Goal: Information Seeking & Learning: Learn about a topic

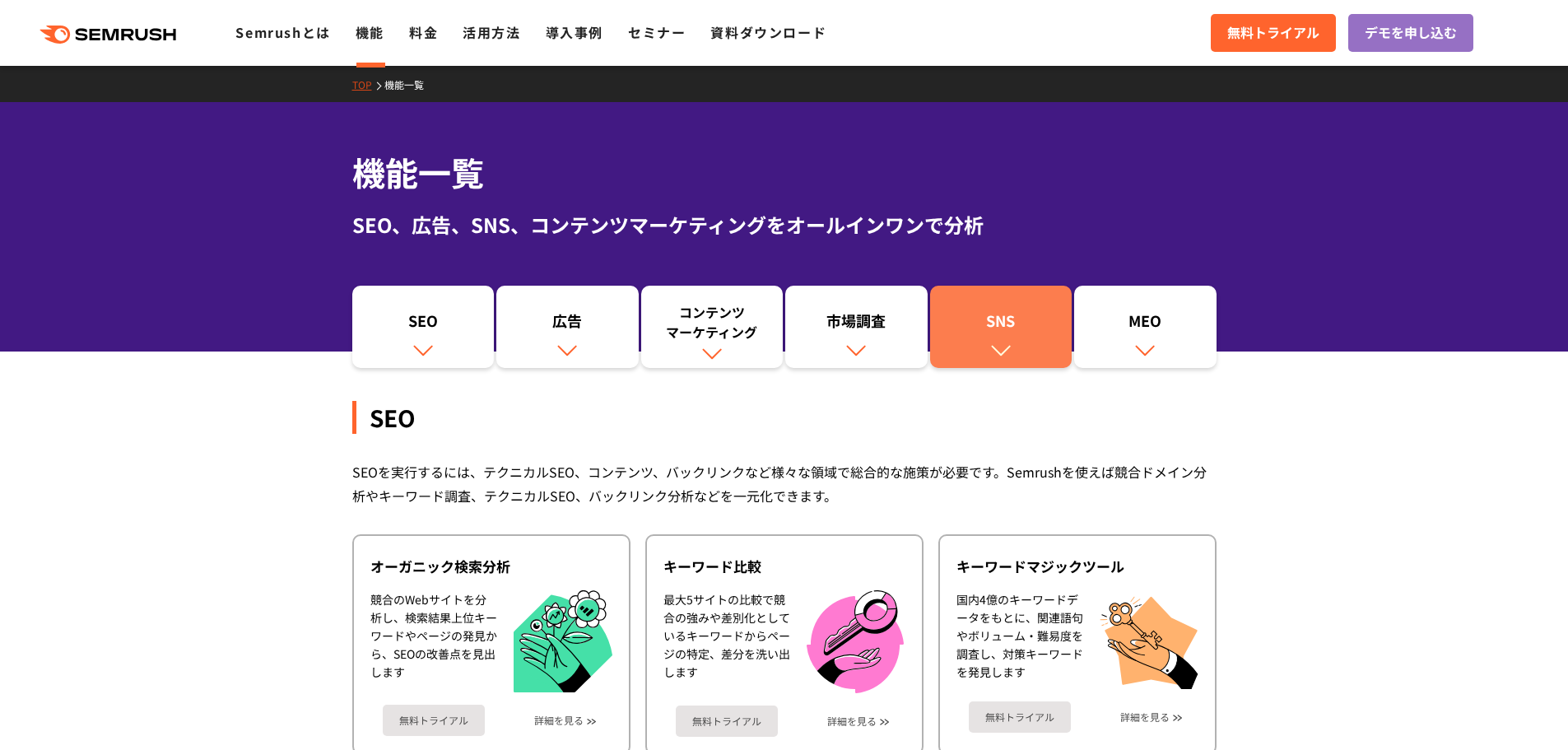
click at [987, 302] on link "SNS" at bounding box center [1001, 327] width 142 height 83
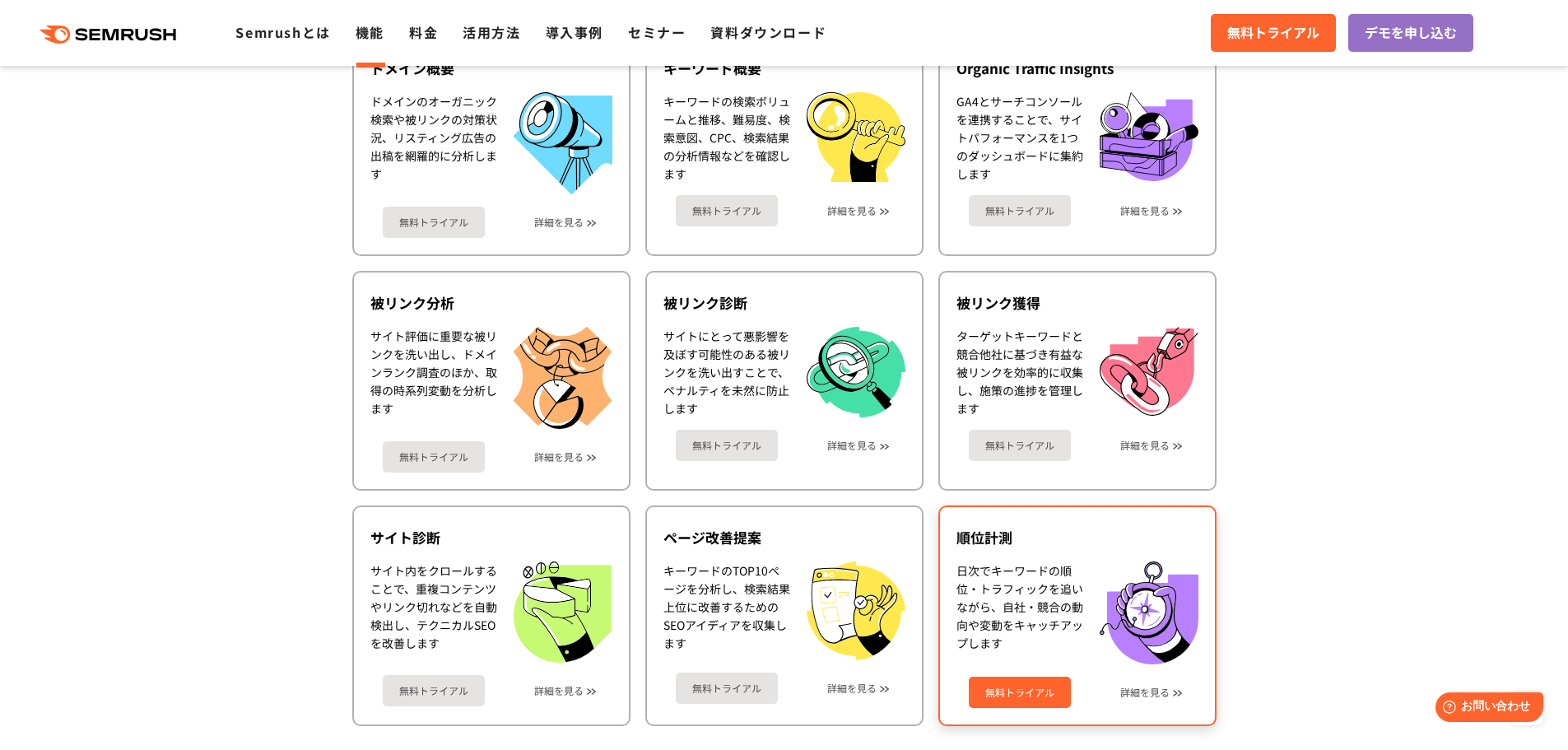
scroll to position [730, 0]
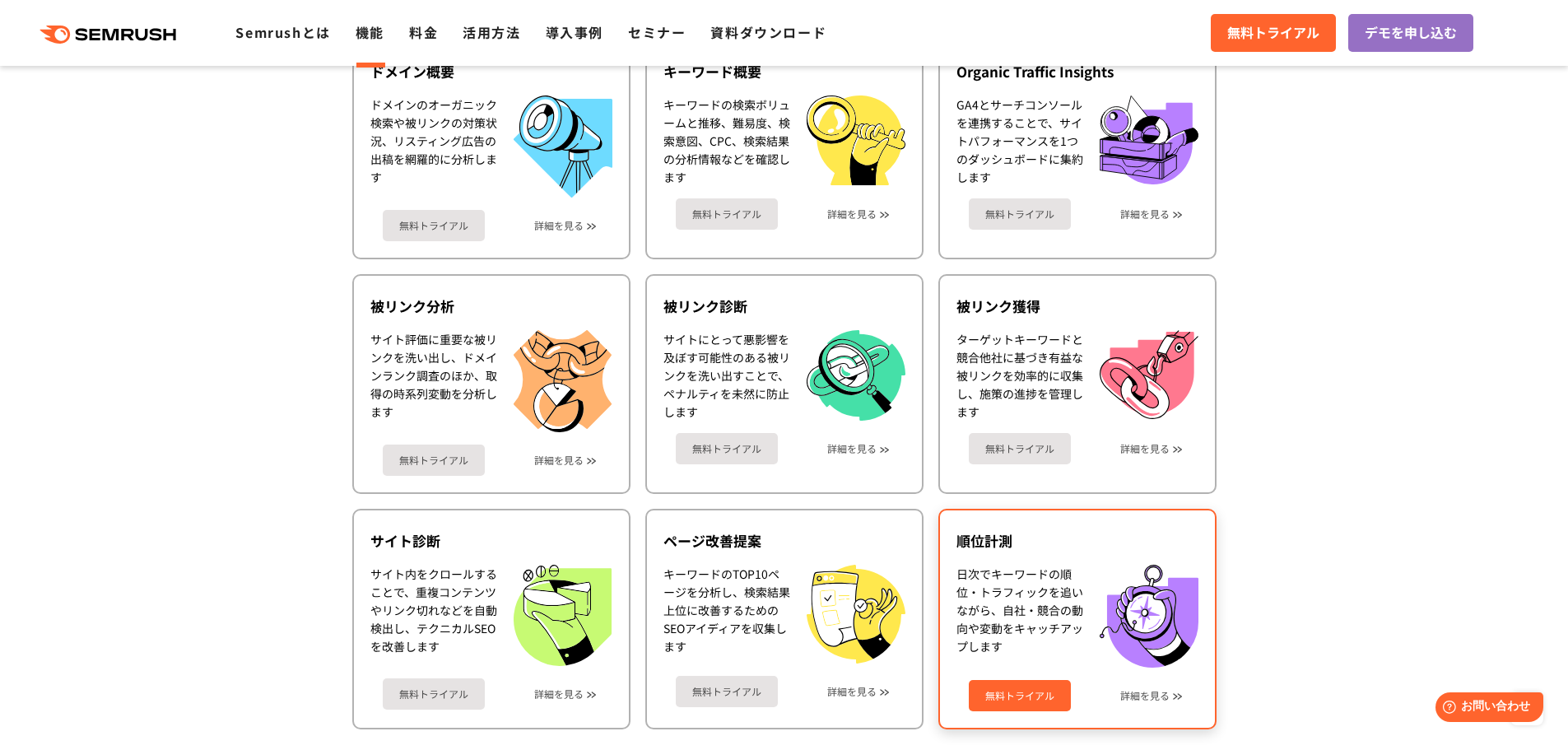
click at [974, 544] on div "順位計測" at bounding box center [1077, 540] width 242 height 20
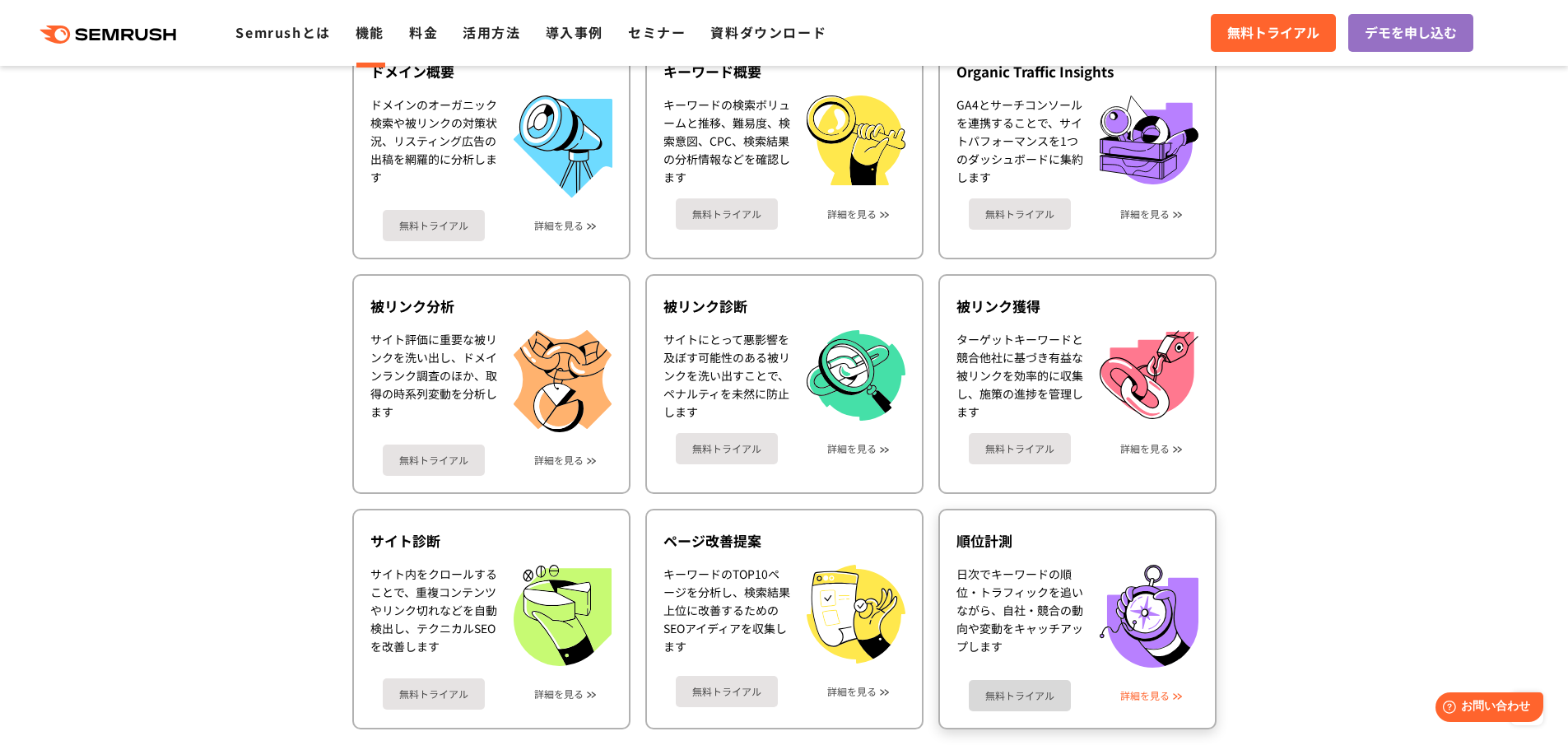
click at [1138, 699] on link "詳細を見る" at bounding box center [1145, 695] width 49 height 12
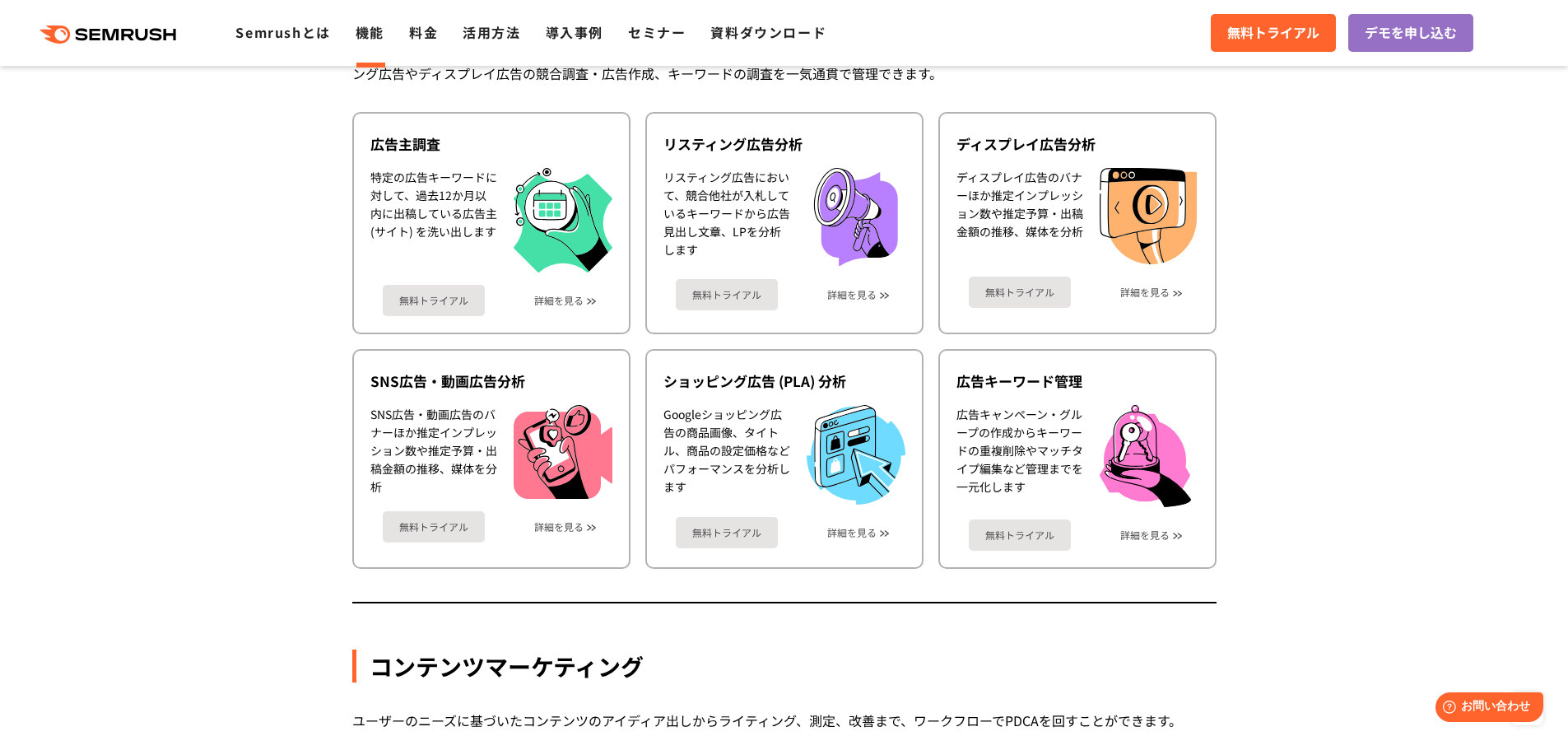
scroll to position [1553, 0]
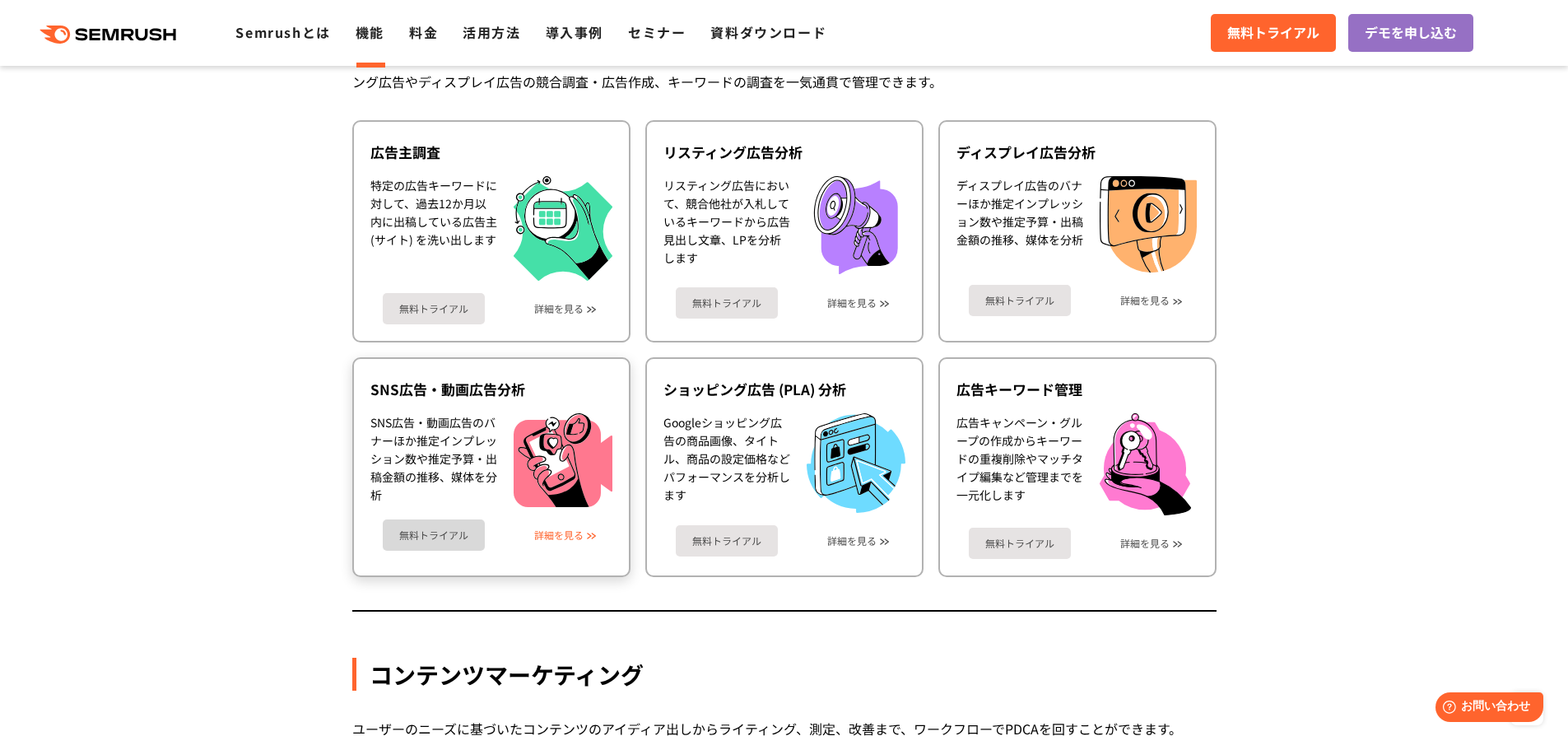
click at [581, 536] on link "詳細を見る" at bounding box center [558, 535] width 49 height 12
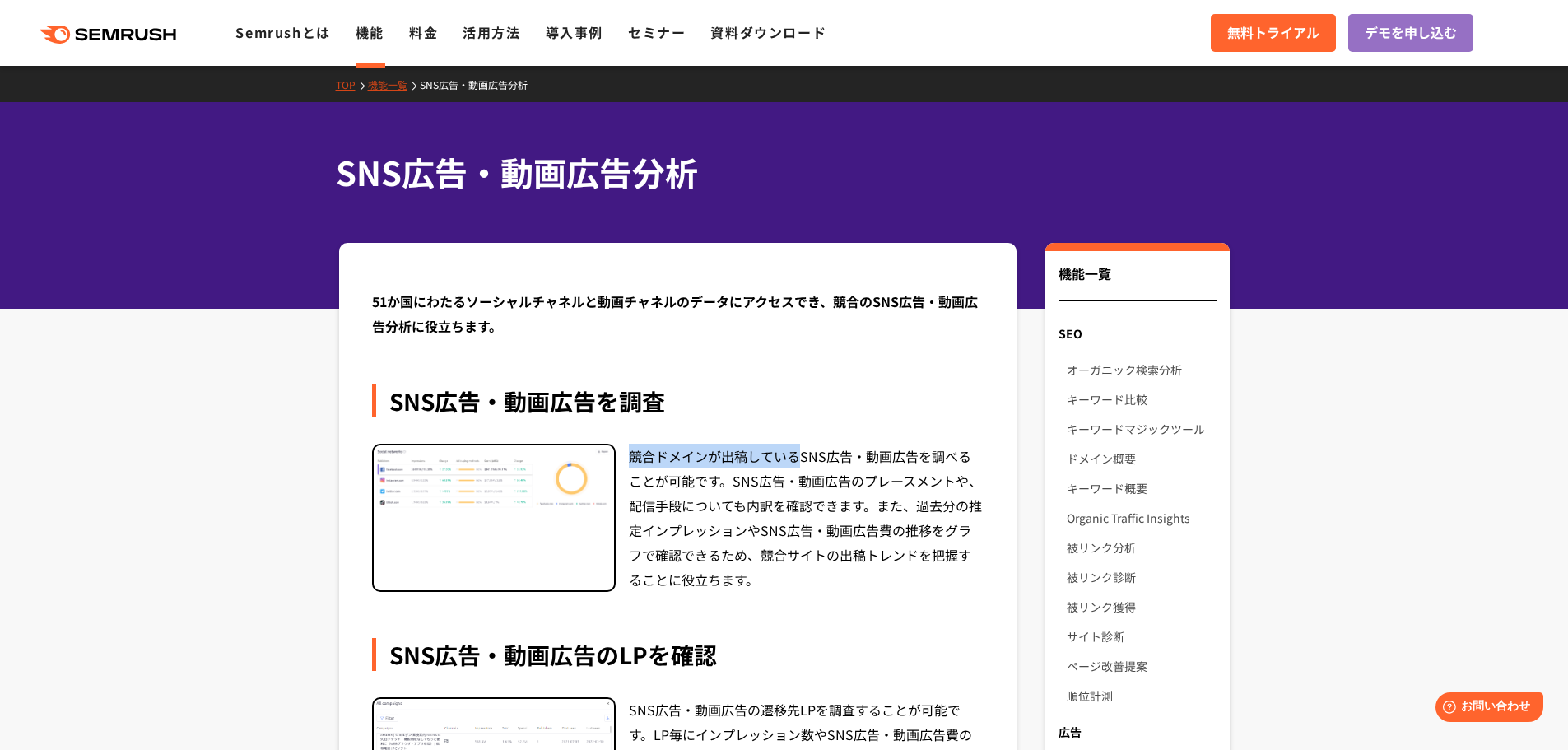
drag, startPoint x: 633, startPoint y: 454, endPoint x: 798, endPoint y: 457, distance: 165.0
click at [798, 457] on div "競合ドメインが出稿しているSNS広告・動画広告を調べることが可能です。SNS広告・動画広告のプレースメントや、配信手段についても内訳を確認できます。また、過去…" at bounding box center [807, 517] width 356 height 148
click at [895, 544] on div "競合ドメインが出稿しているSNS広告・動画広告を調べることが可能です。SNS広告・動画広告のプレースメントや、配信手段についても内訳を確認できます。また、過去…" at bounding box center [807, 517] width 356 height 148
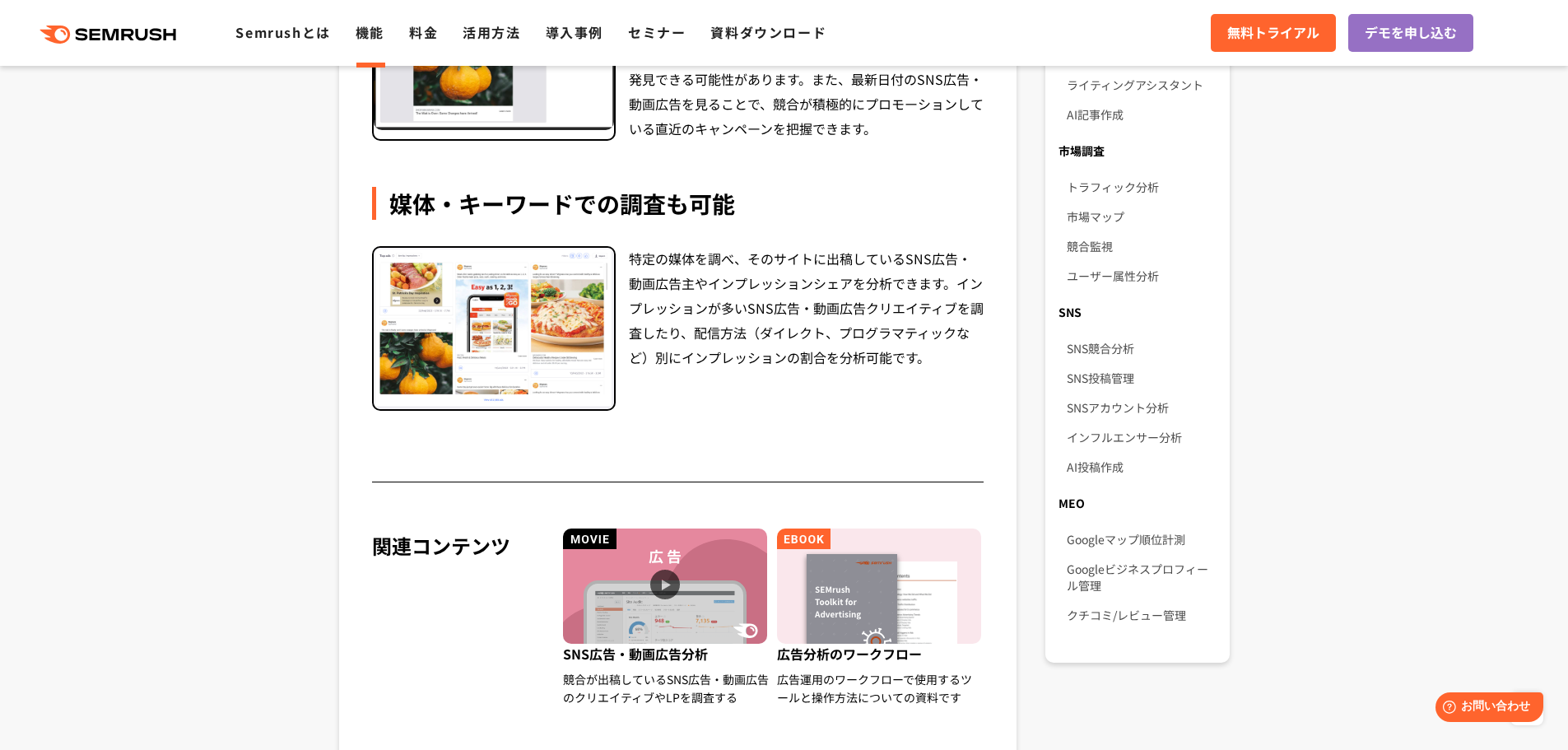
scroll to position [1069, 0]
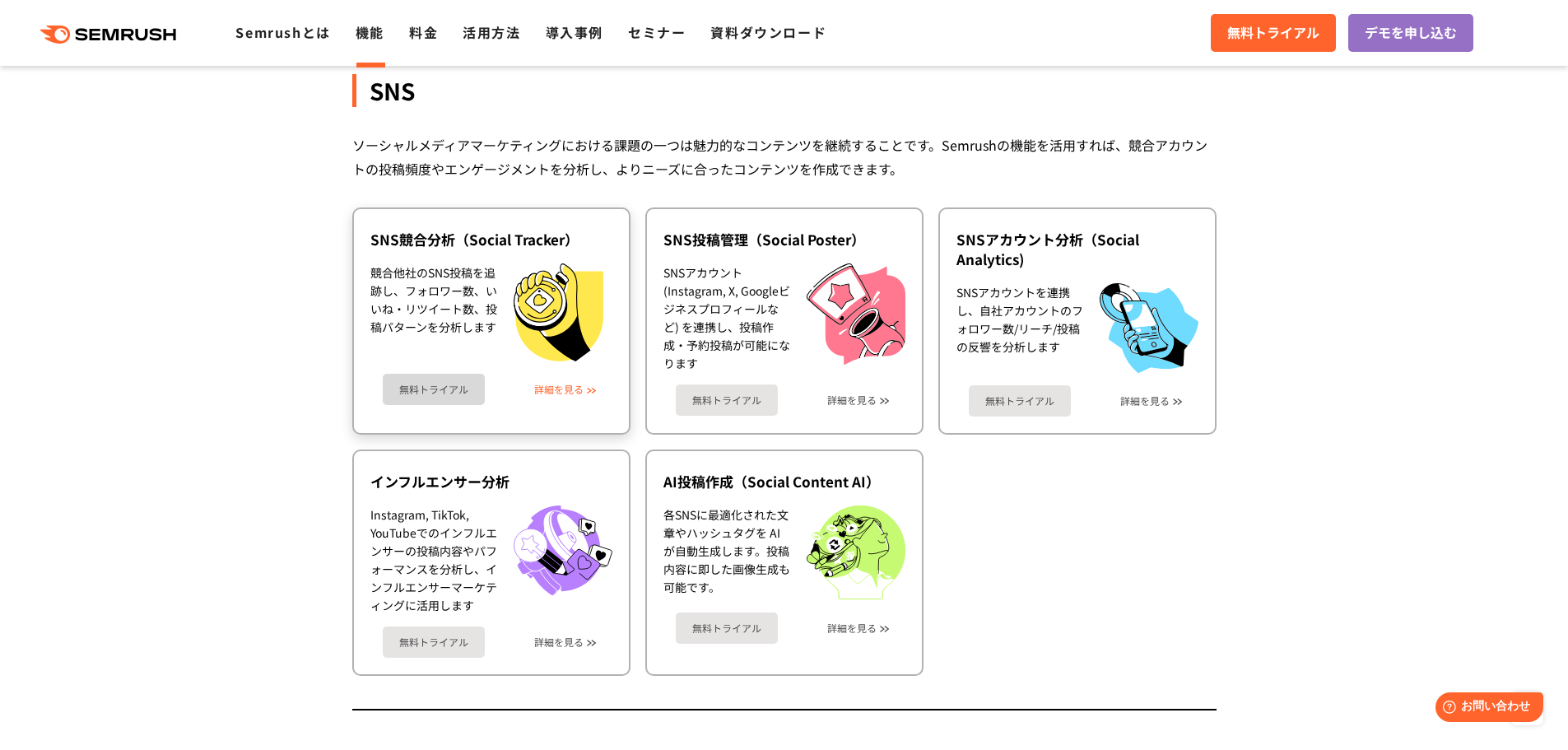
click at [579, 389] on link "詳細を見る" at bounding box center [558, 389] width 49 height 12
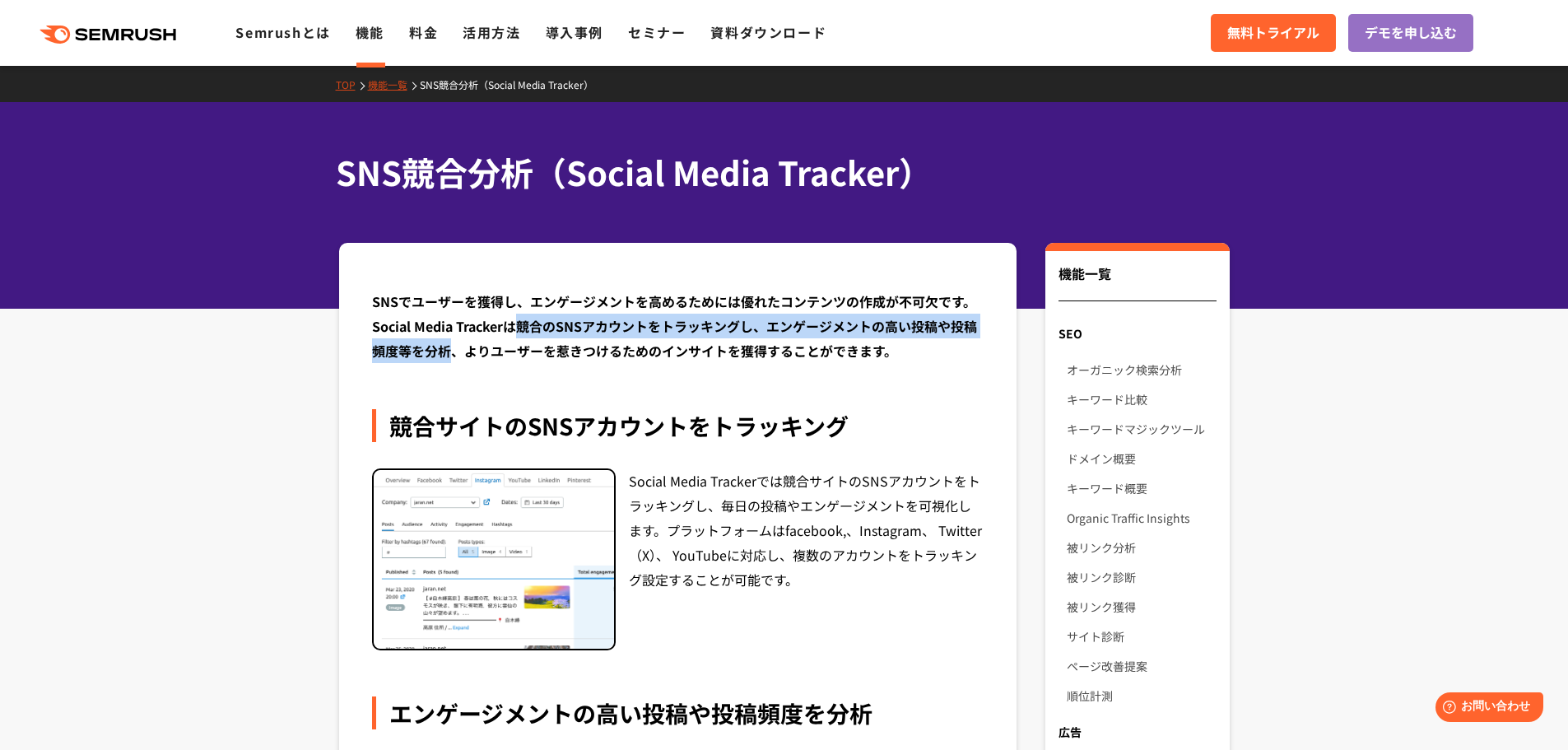
drag, startPoint x: 518, startPoint y: 325, endPoint x: 452, endPoint y: 350, distance: 70.6
click at [452, 350] on div "SNSでユーザーを獲得し、エンゲージメントを高めるためには優れたコンテンツの作成が不可欠です。Social Media Trackerは競合のSNSアカウント…" at bounding box center [678, 325] width 613 height 74
copy div "競合のSNSアカウントをトラッキングし、エンゲージメントの高い投稿や投稿頻度等を分析"
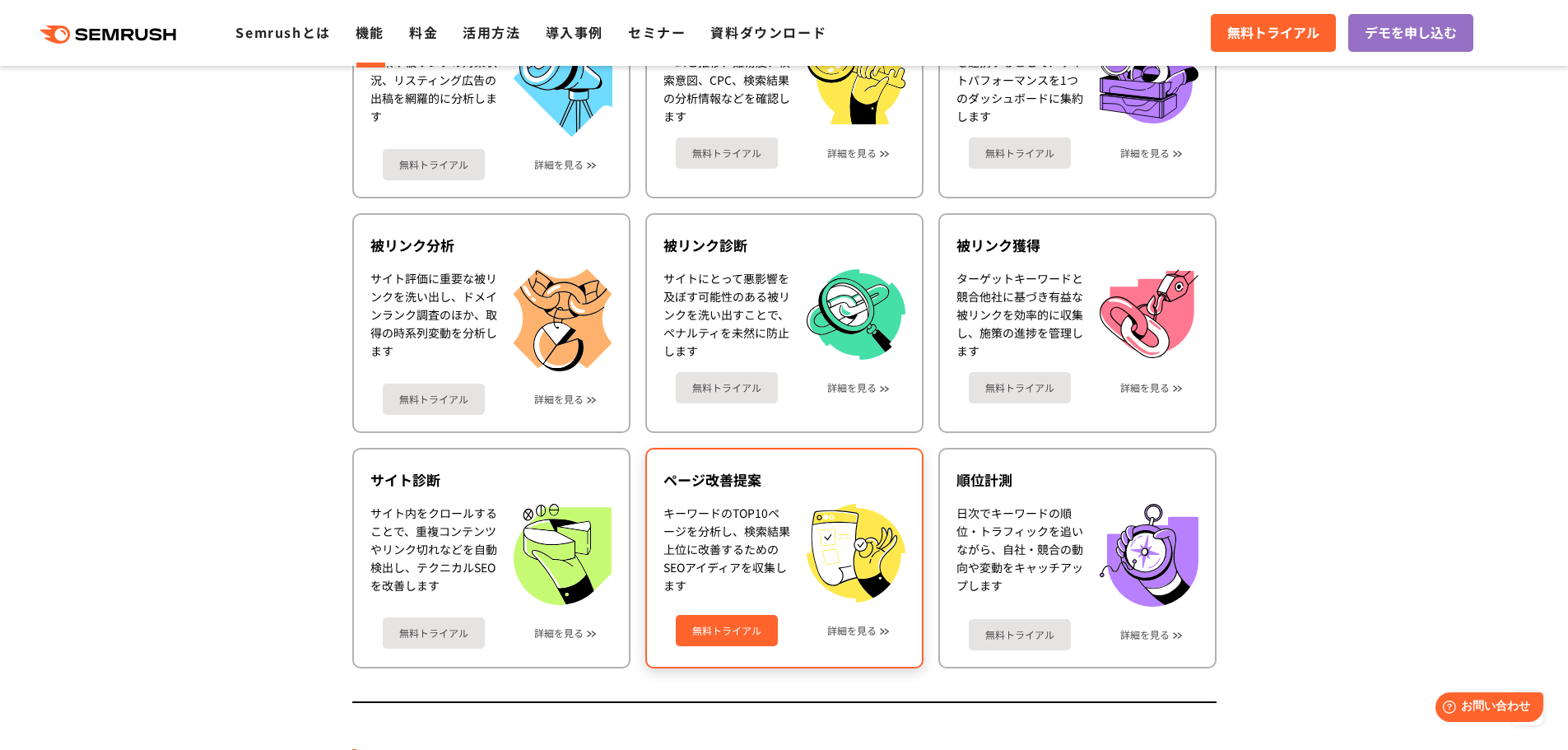
scroll to position [812, 0]
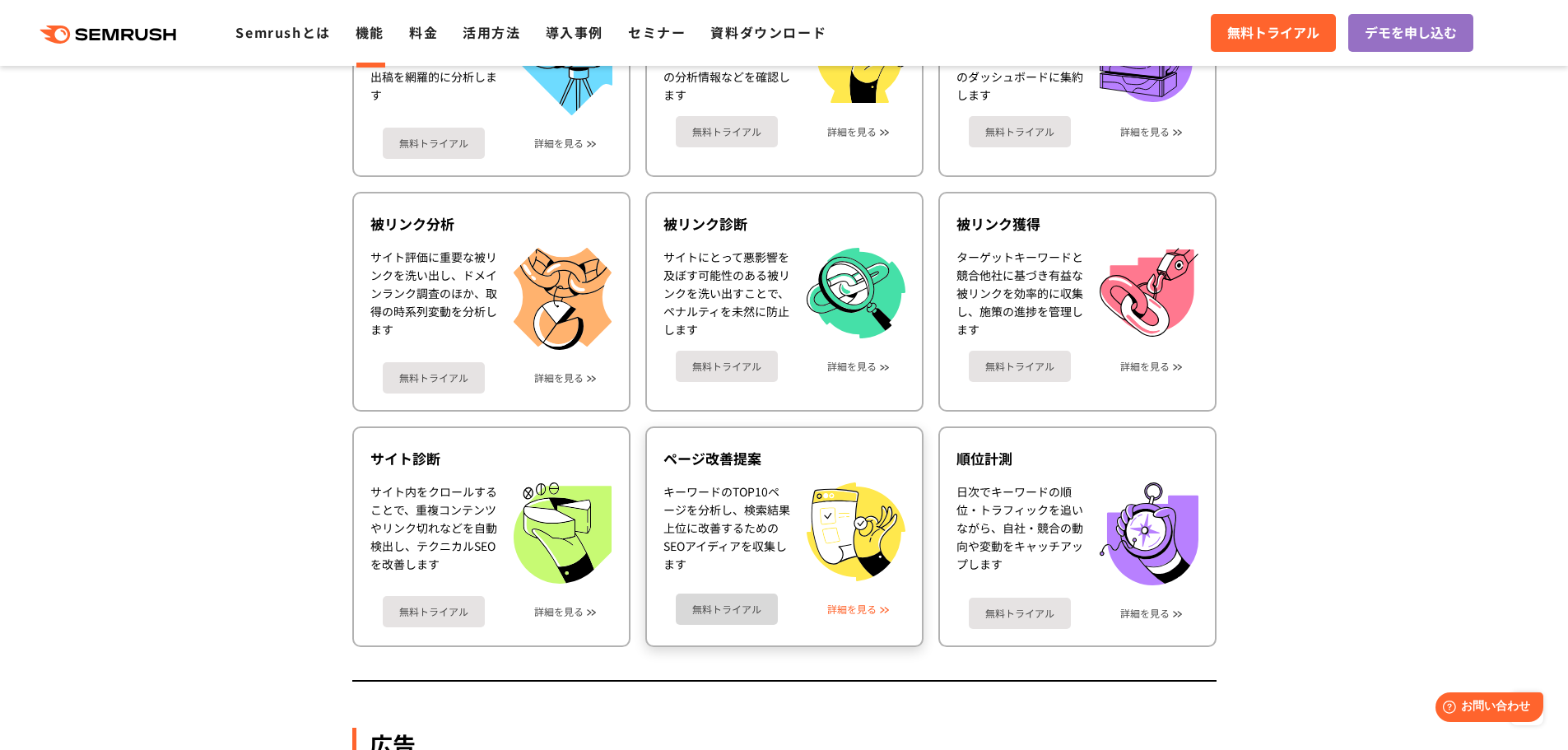
click at [866, 608] on link "詳細を見る" at bounding box center [851, 609] width 49 height 12
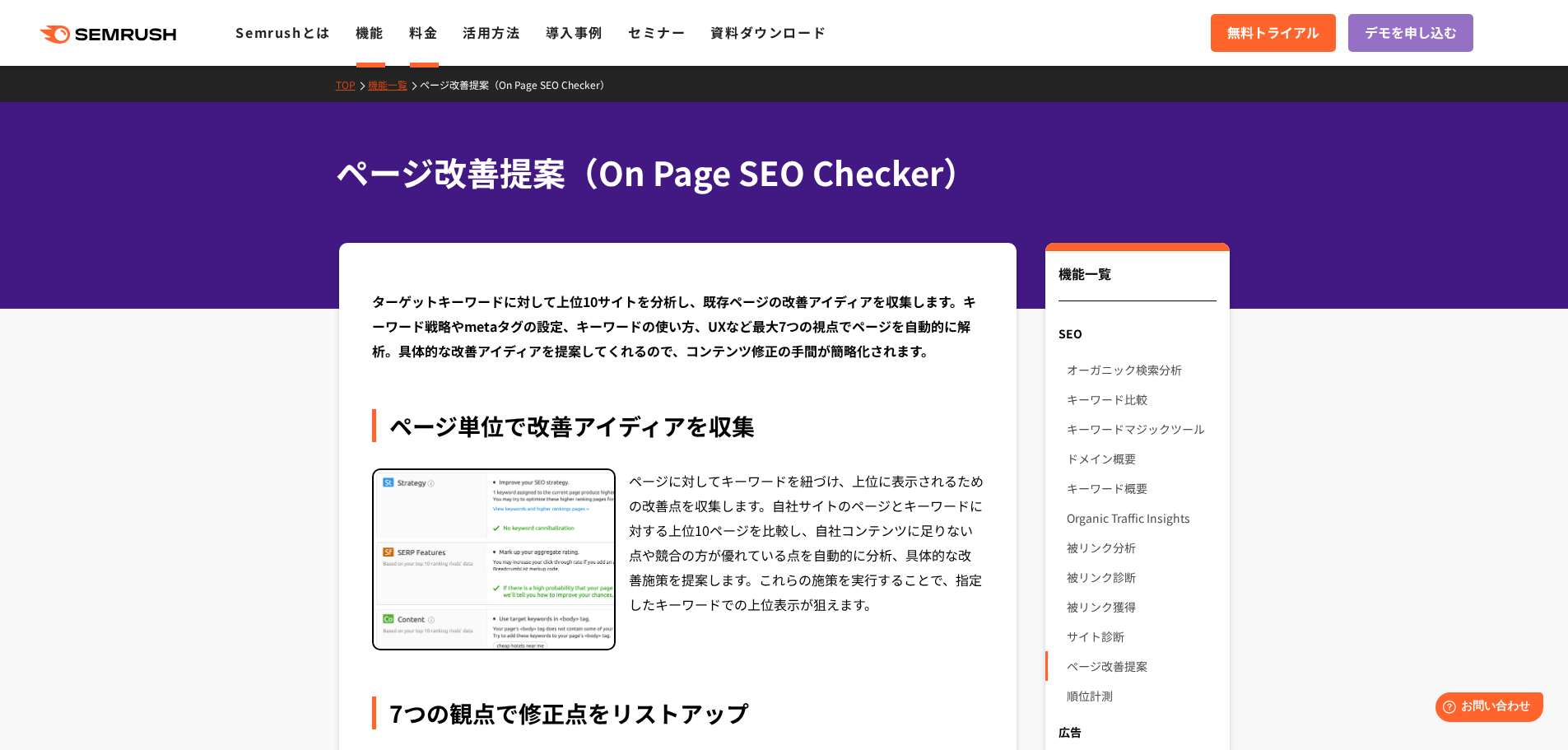
click at [433, 38] on link "料金" at bounding box center [423, 32] width 29 height 20
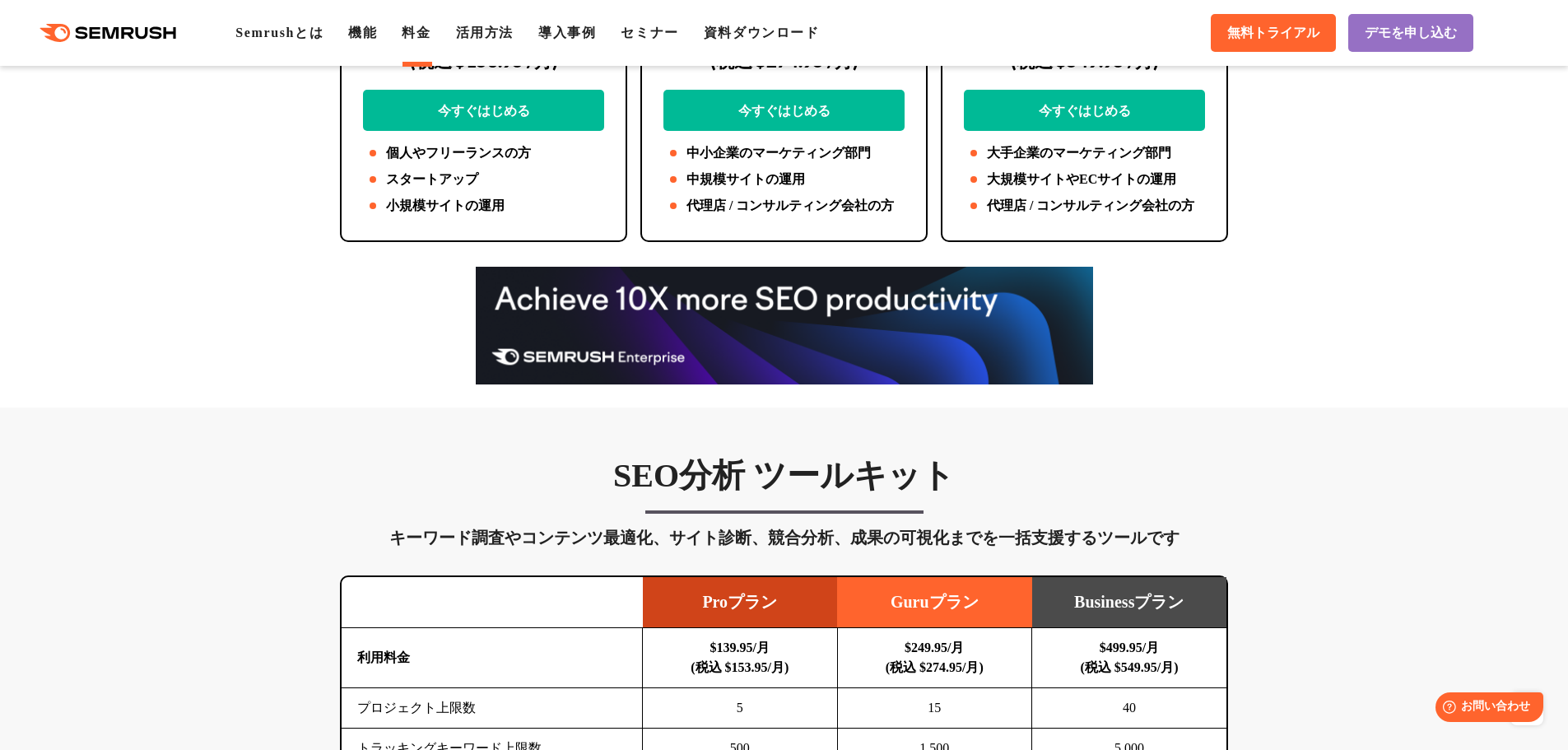
scroll to position [493, 0]
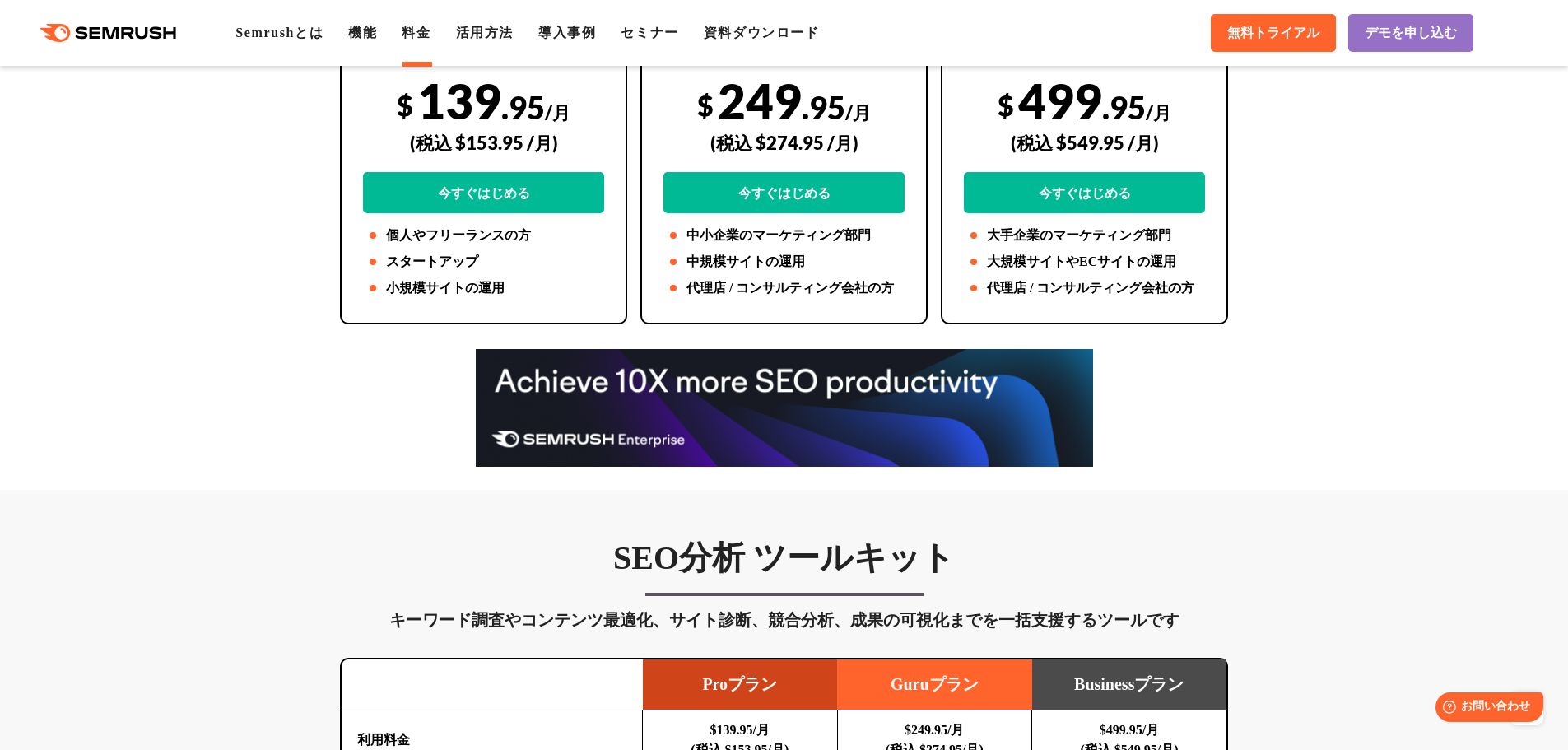
click at [762, 385] on img at bounding box center [785, 408] width 618 height 117
